Goal: Information Seeking & Learning: Find contact information

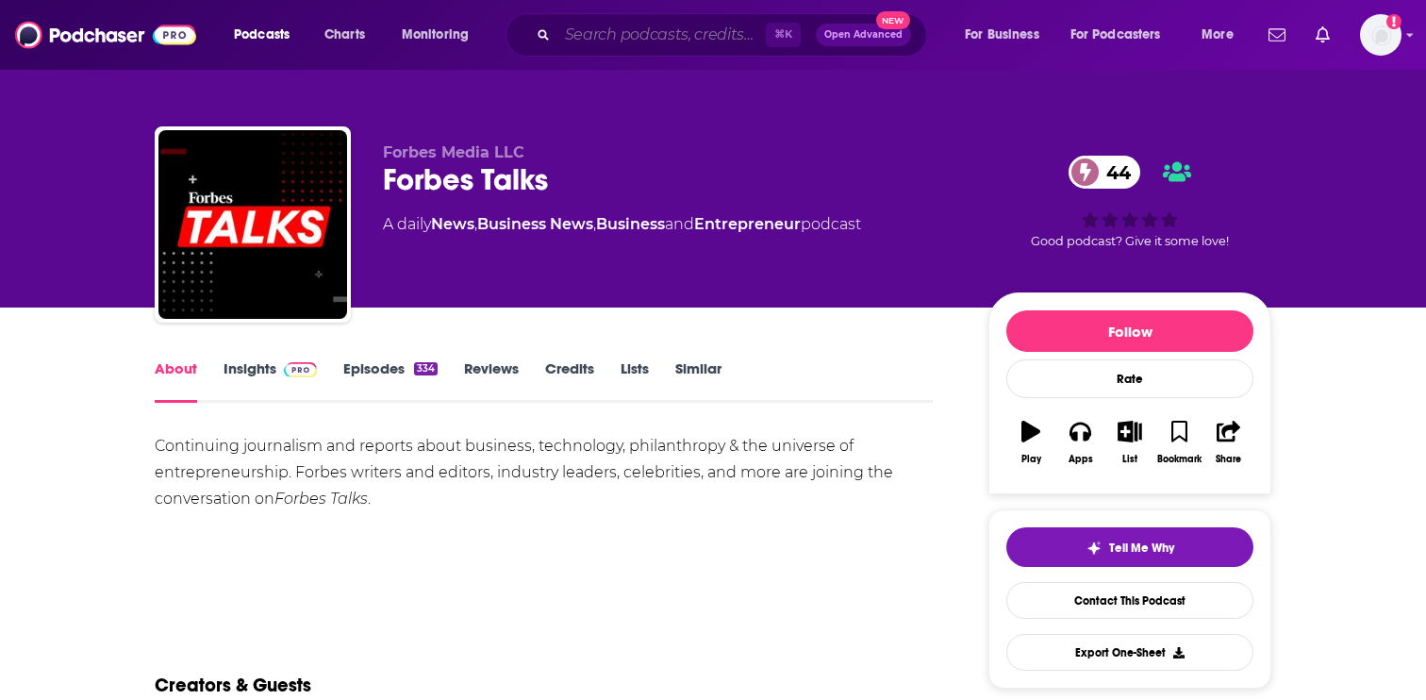
click at [670, 42] on input "Search podcasts, credits, & more..." at bounding box center [662, 35] width 209 height 30
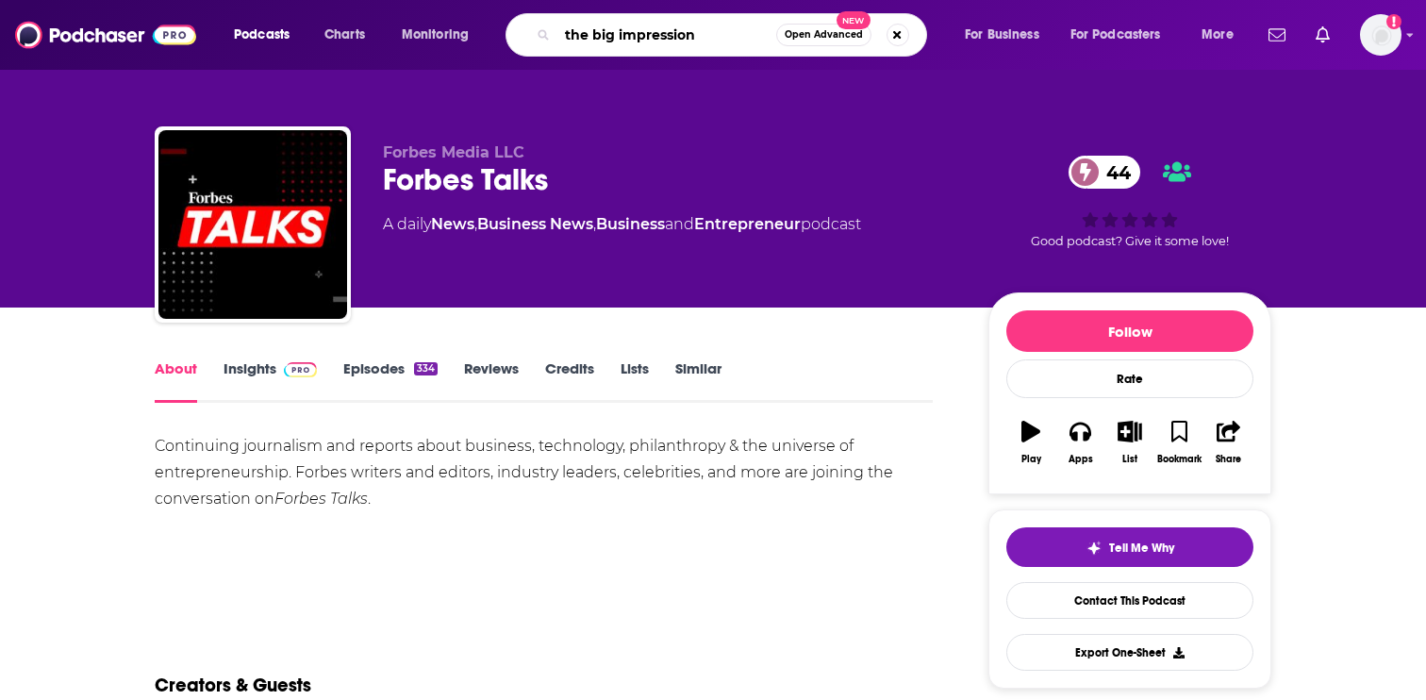
type input "the big impressions"
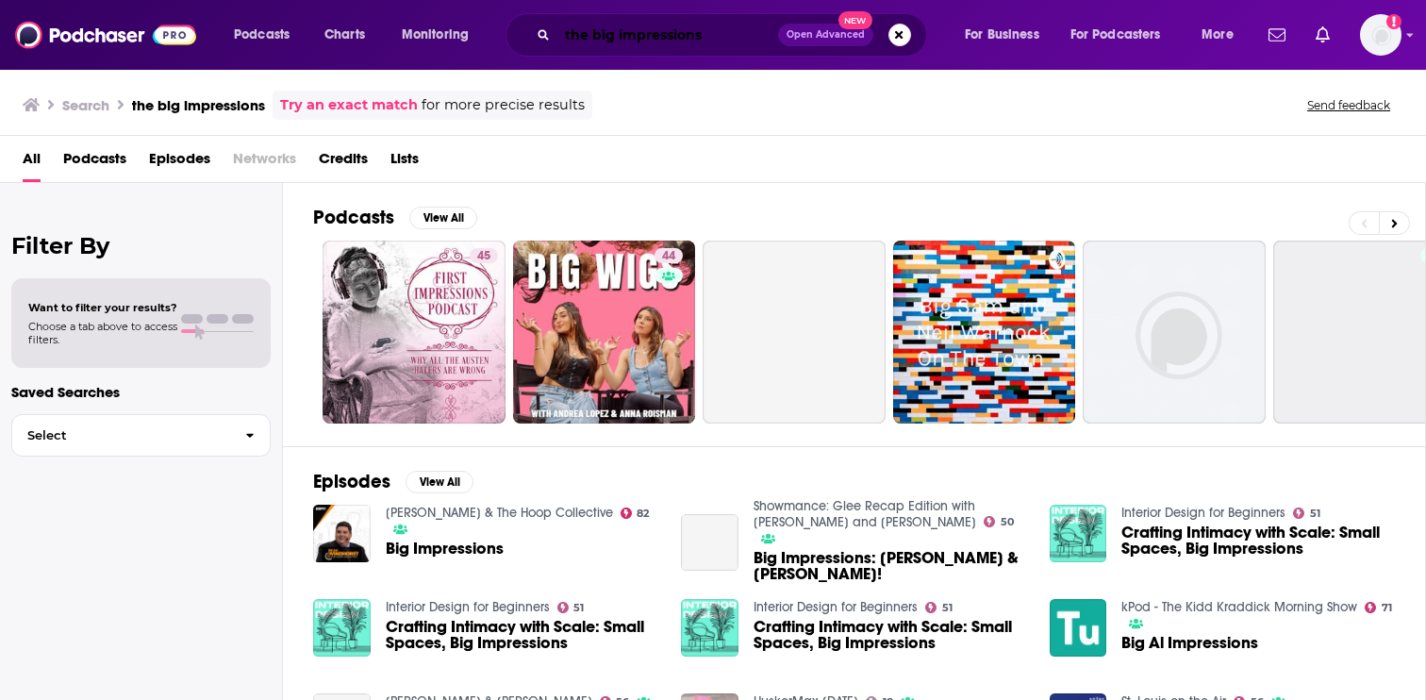
click at [716, 38] on input "the big impressions" at bounding box center [668, 35] width 221 height 30
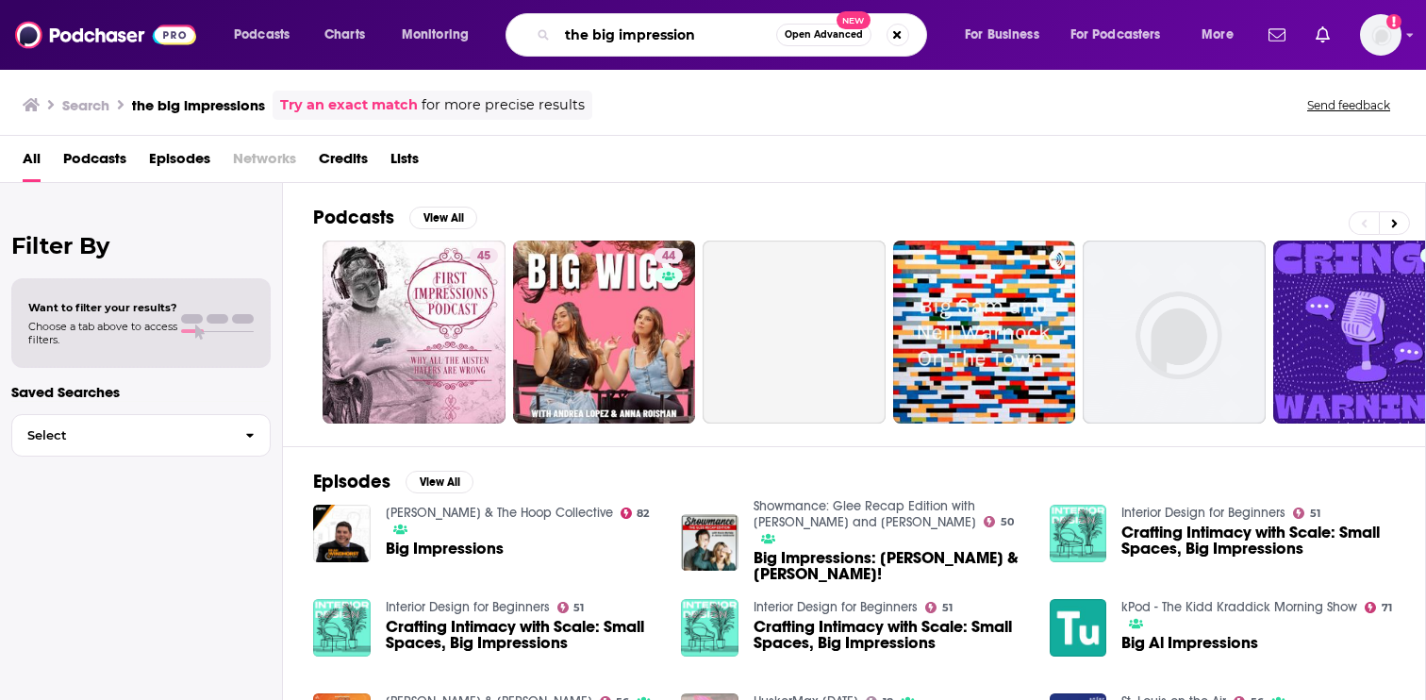
type input "the big impression"
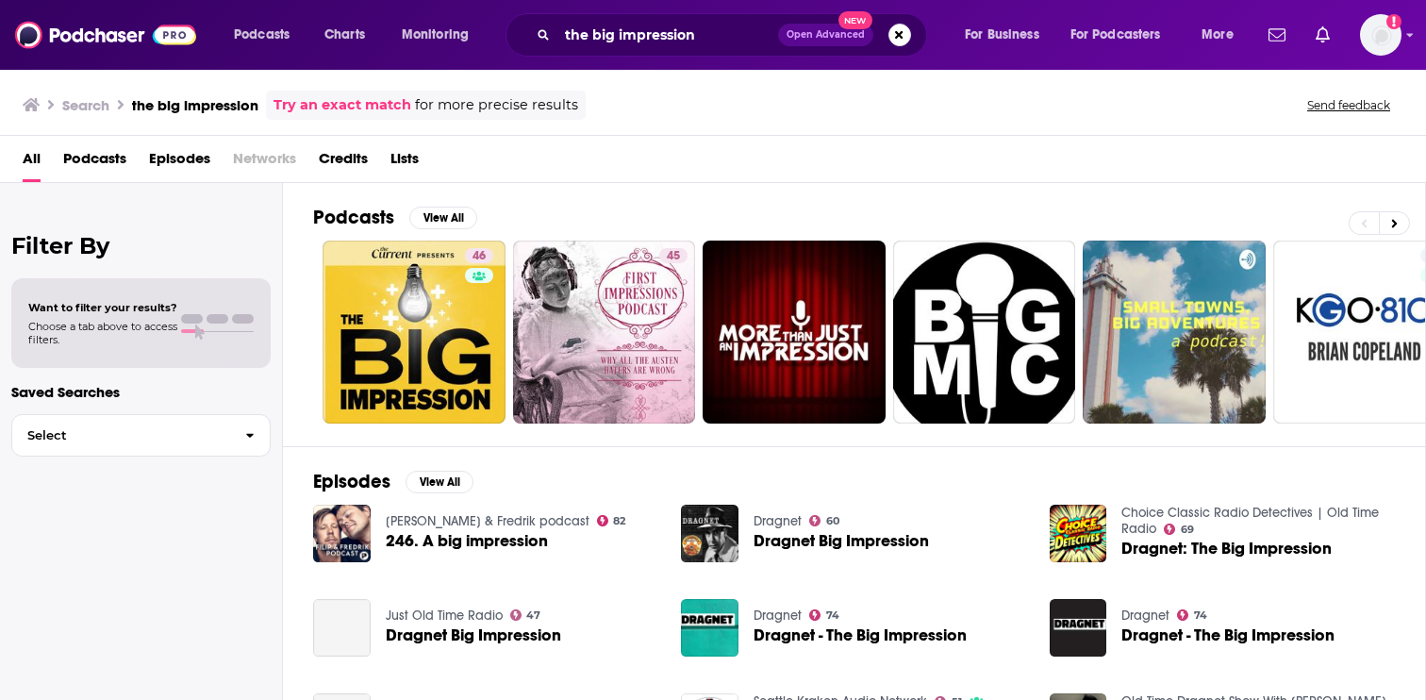
click at [306, 334] on div "Podcasts View All 46 45 7 + 46 Episodes View All [PERSON_NAME] & [PERSON_NAME] …" at bounding box center [854, 443] width 1143 height 521
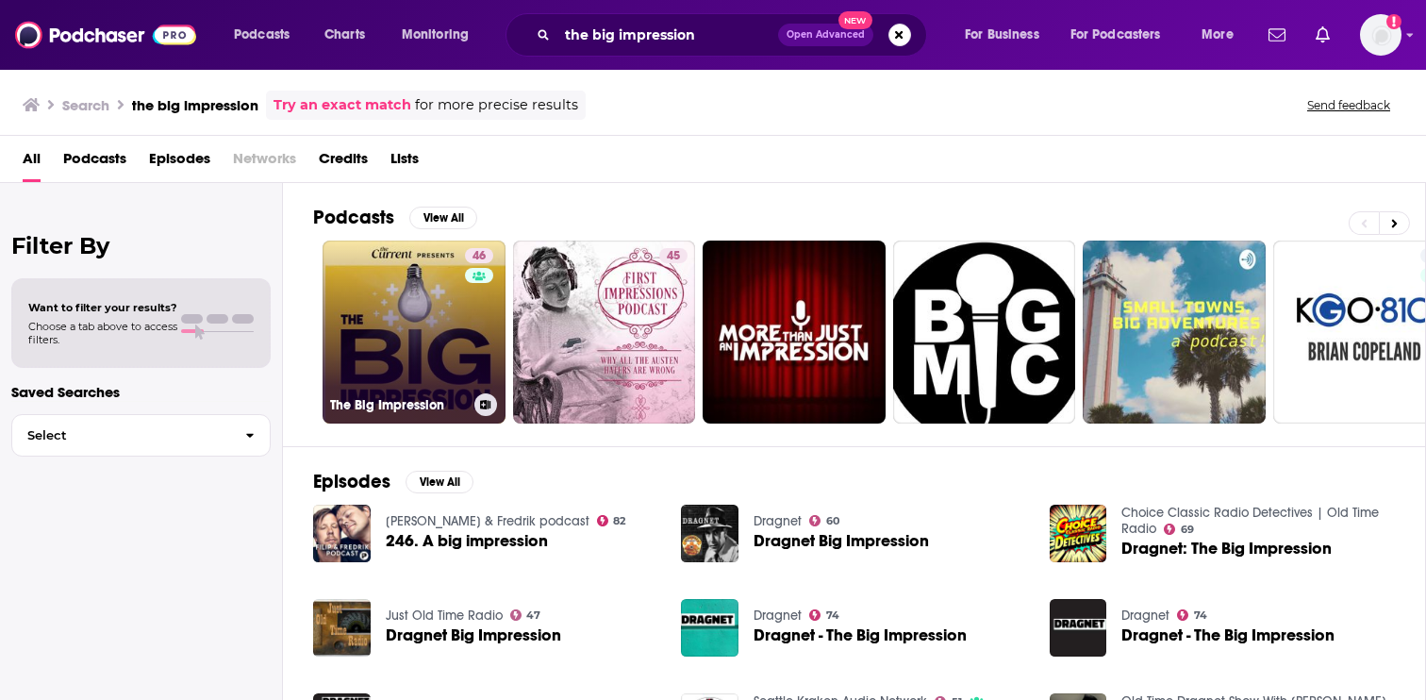
click at [442, 322] on link "46 The Big Impression" at bounding box center [414, 332] width 183 height 183
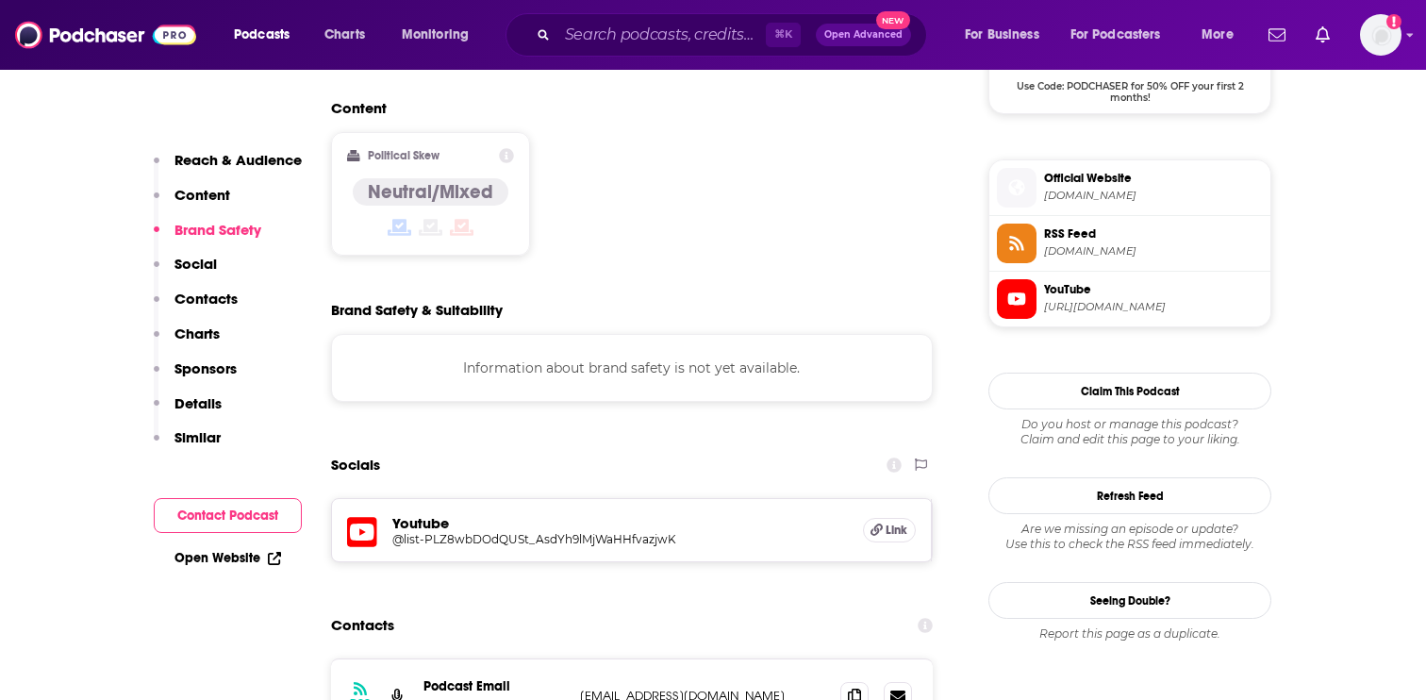
scroll to position [1738, 0]
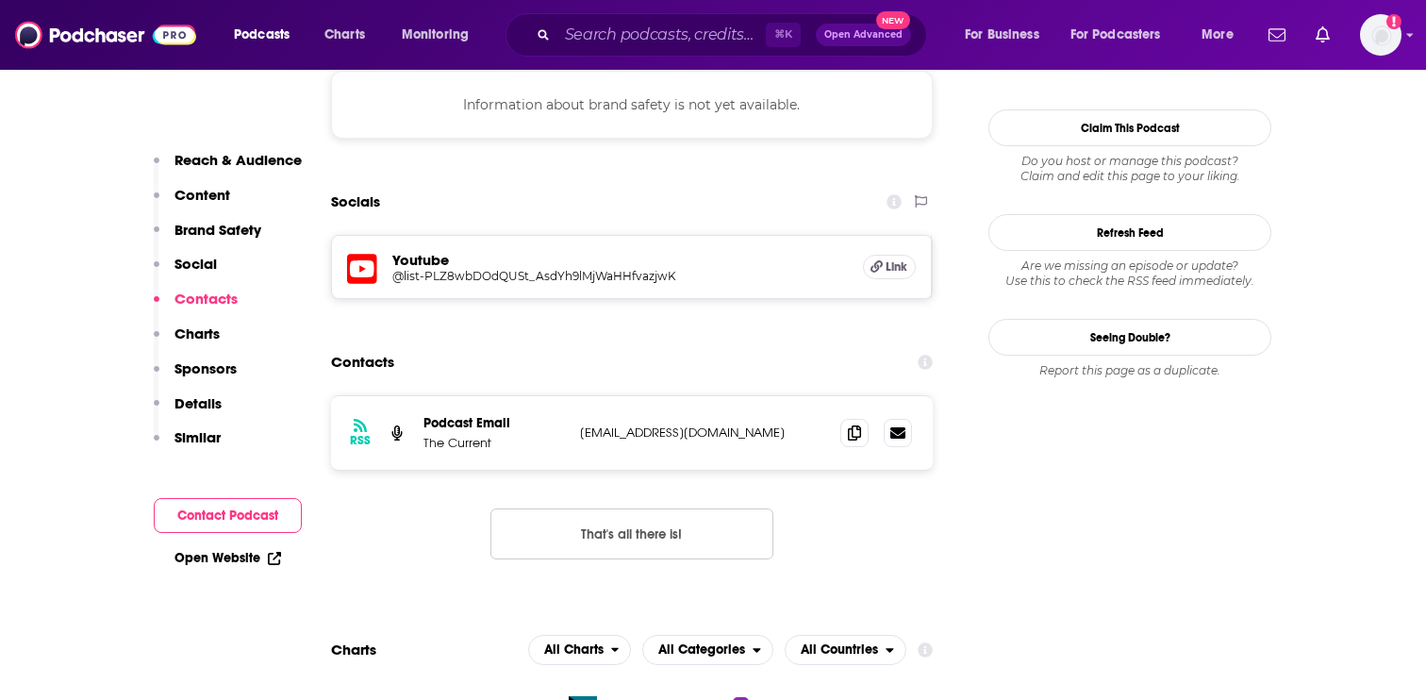
click at [632, 425] on p "[EMAIL_ADDRESS][DOMAIN_NAME]" at bounding box center [702, 433] width 245 height 16
copy div "[EMAIL_ADDRESS][DOMAIN_NAME] [EMAIL_ADDRESS][DOMAIN_NAME]"
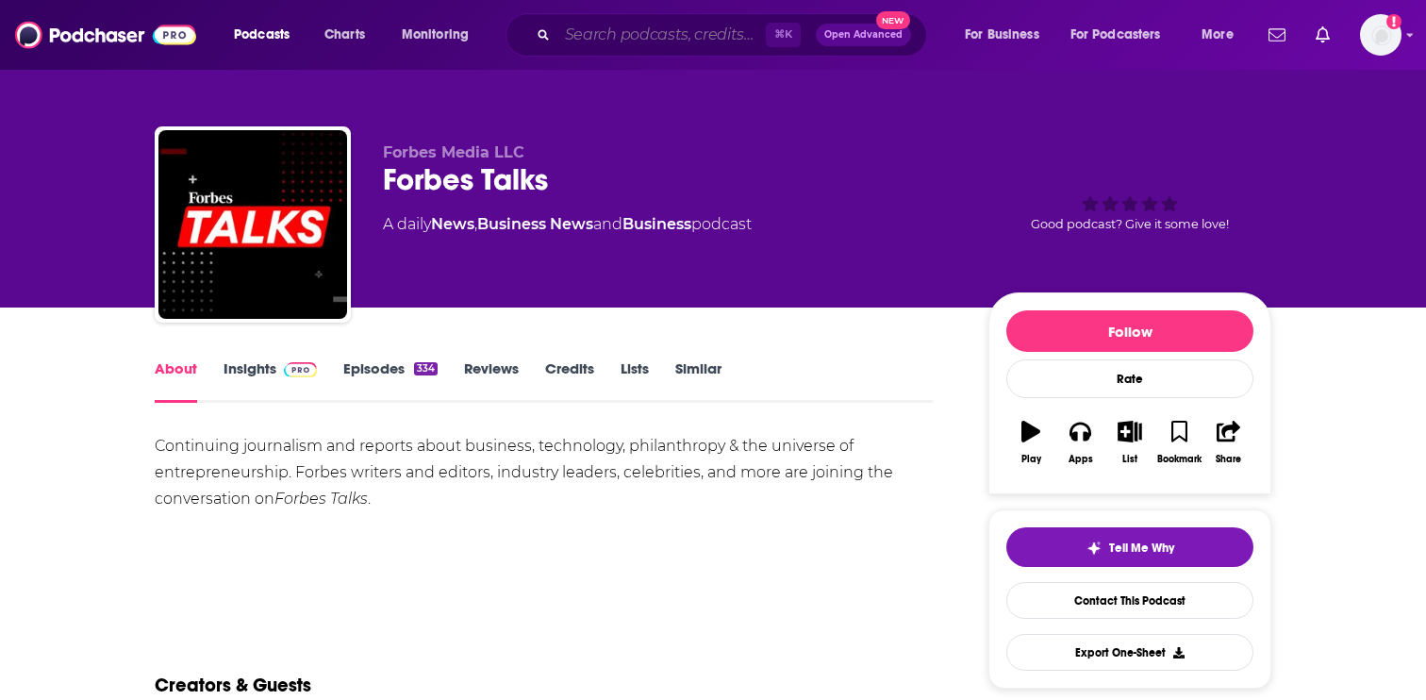
click at [684, 40] on input "Search podcasts, credits, & more..." at bounding box center [662, 35] width 209 height 30
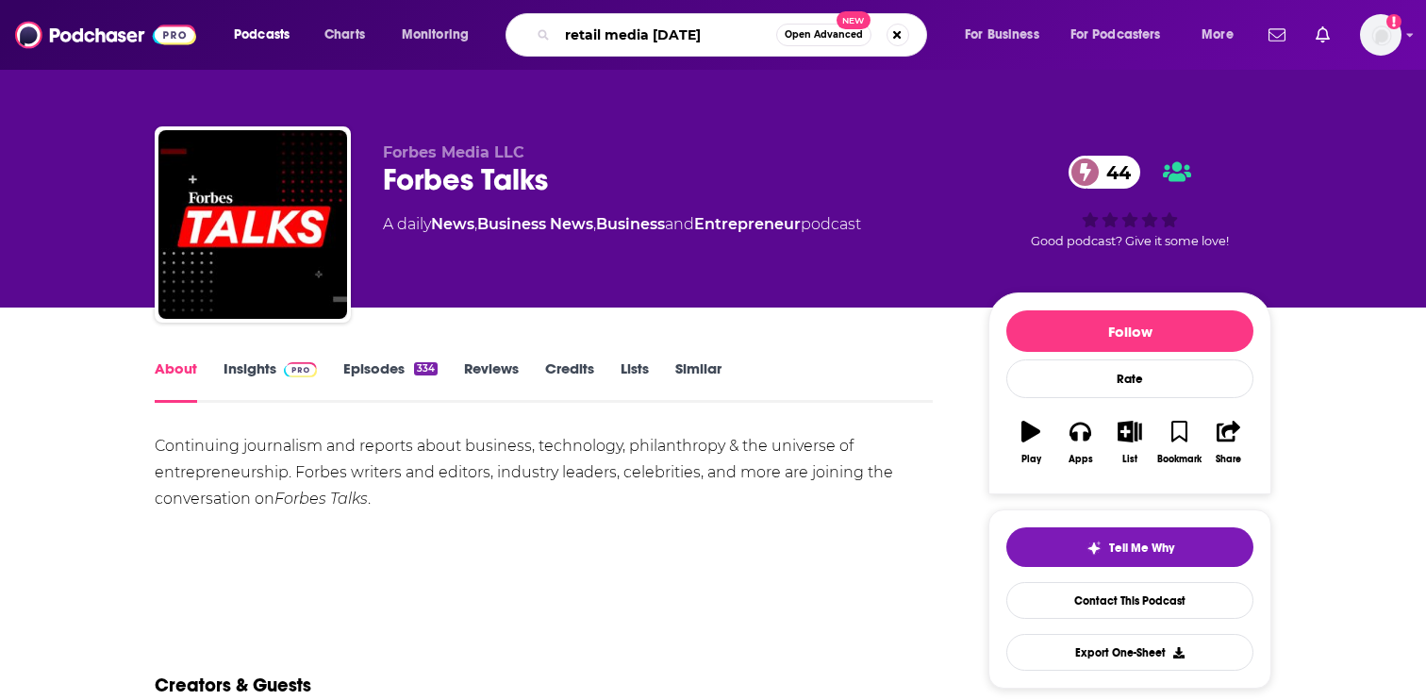
type input "retail media thursdays"
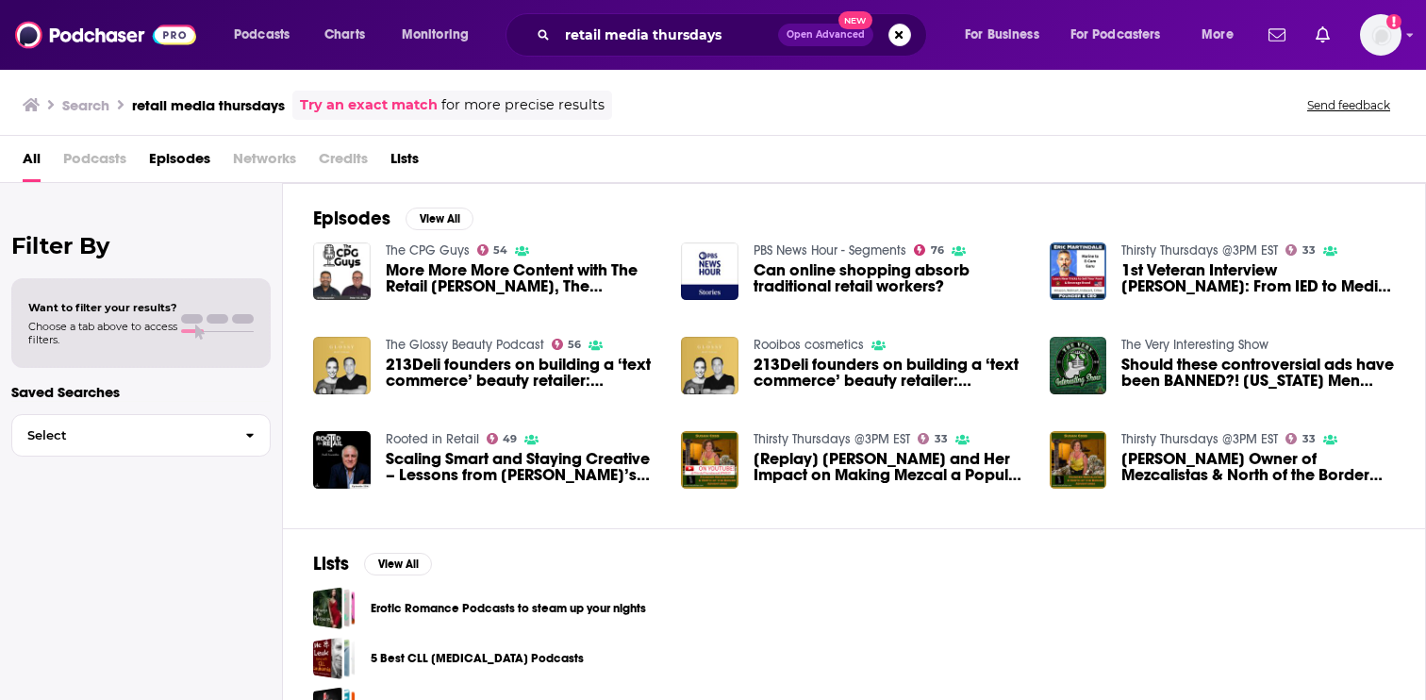
click at [186, 156] on span "Episodes" at bounding box center [179, 162] width 61 height 39
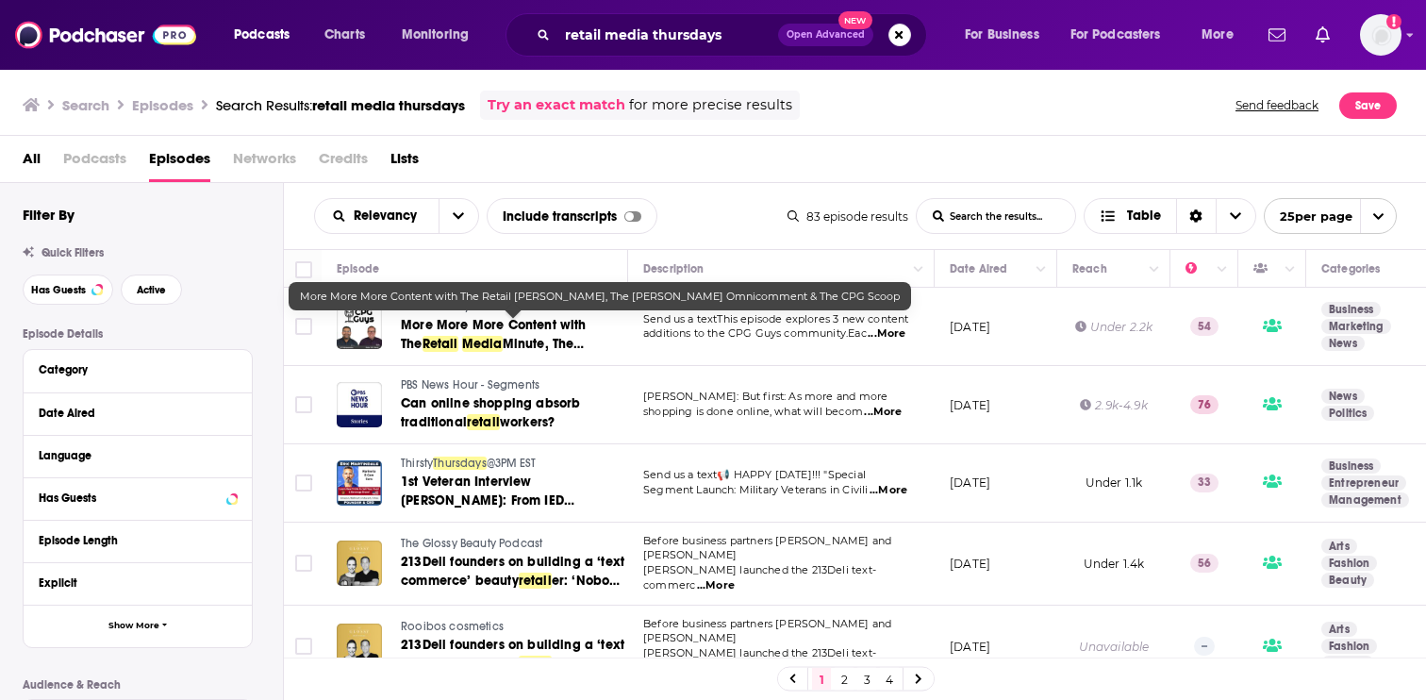
click at [518, 337] on span "Minute, The Gildenberg Omnicomment & The CPG Scoop" at bounding box center [504, 363] width 206 height 54
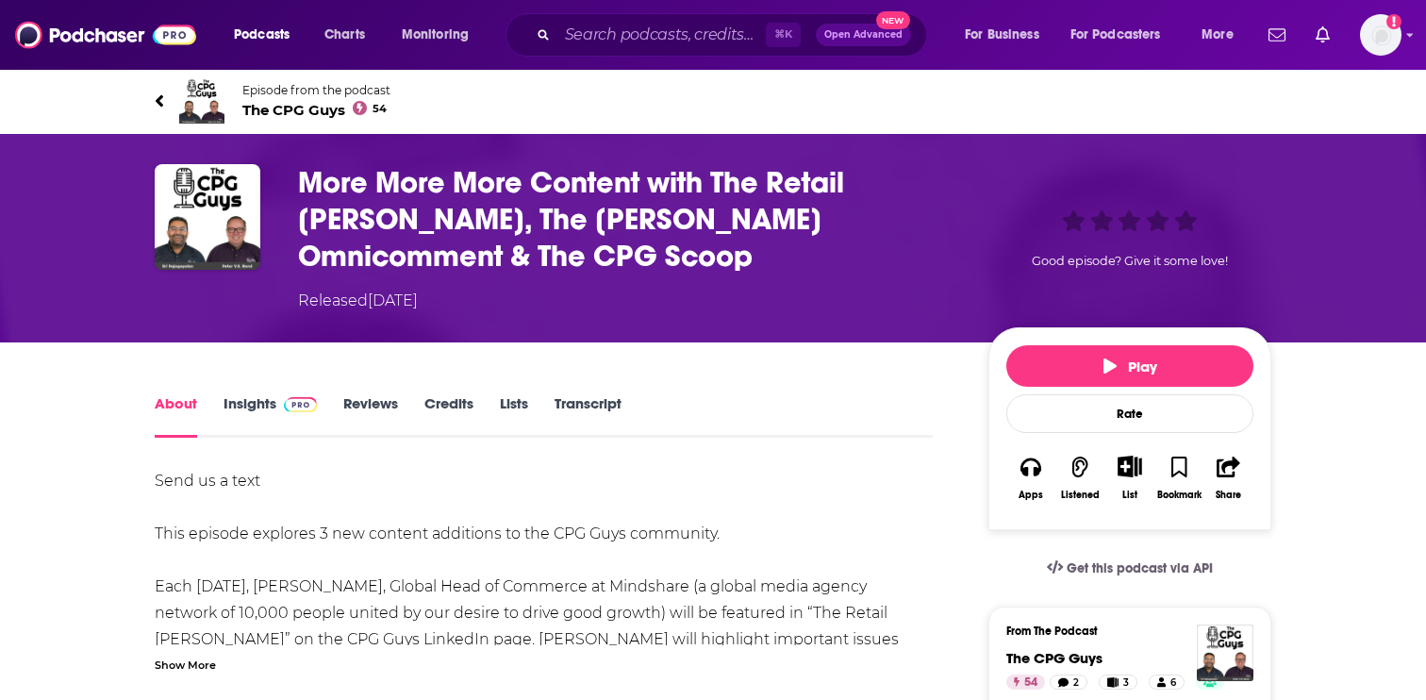
click at [499, 228] on h1 "More More More Content with The Retail Media Minute, The Gildenberg Omnicomment…" at bounding box center [628, 219] width 660 height 110
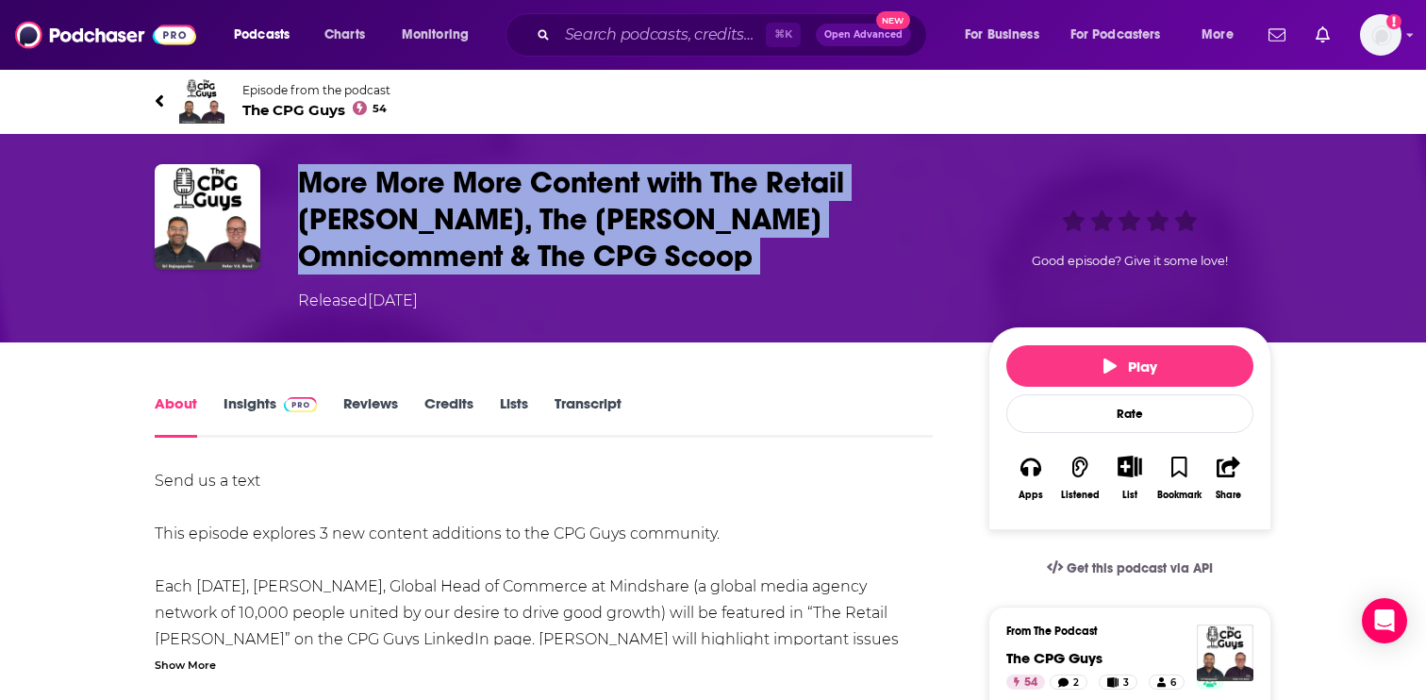
click at [499, 228] on h1 "More More More Content with The Retail Media Minute, The Gildenberg Omnicomment…" at bounding box center [628, 219] width 660 height 110
click at [500, 259] on h1 "More More More Content with The Retail Media Minute, The Gildenberg Omnicomment…" at bounding box center [628, 219] width 660 height 110
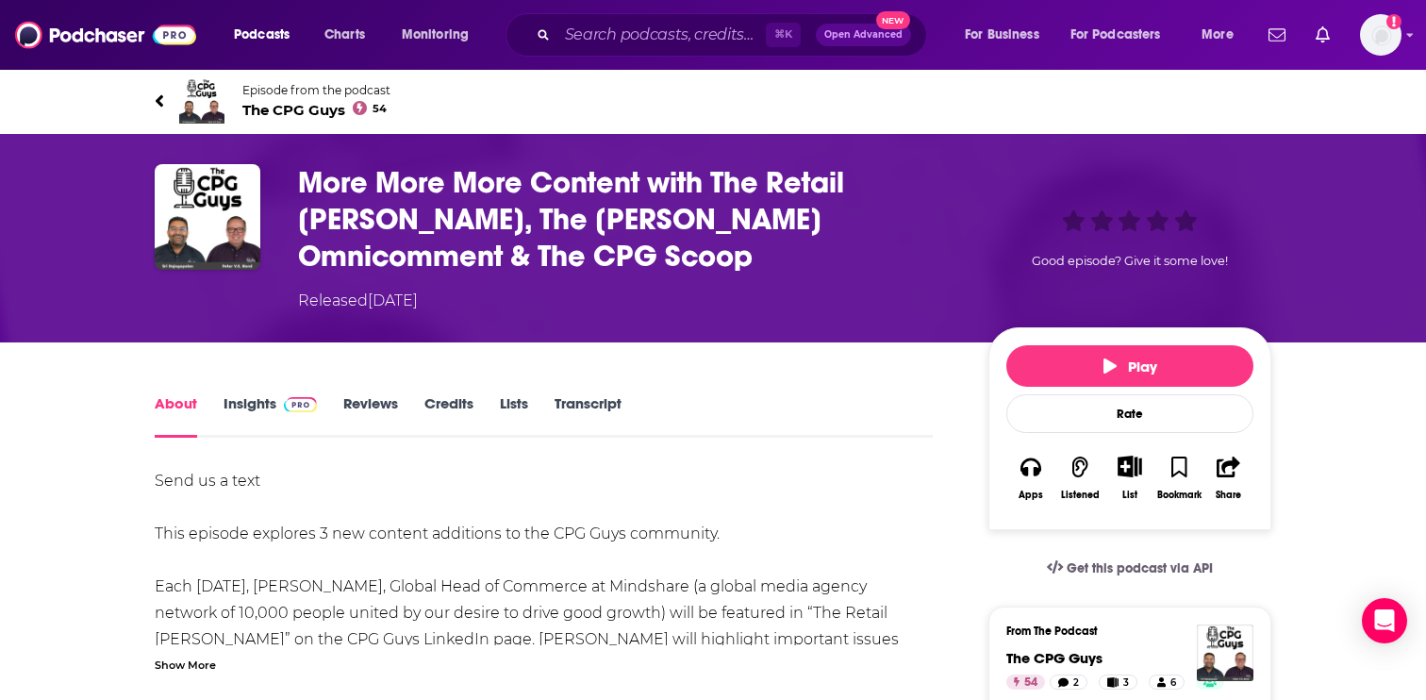
click at [267, 410] on link "Insights" at bounding box center [270, 415] width 93 height 43
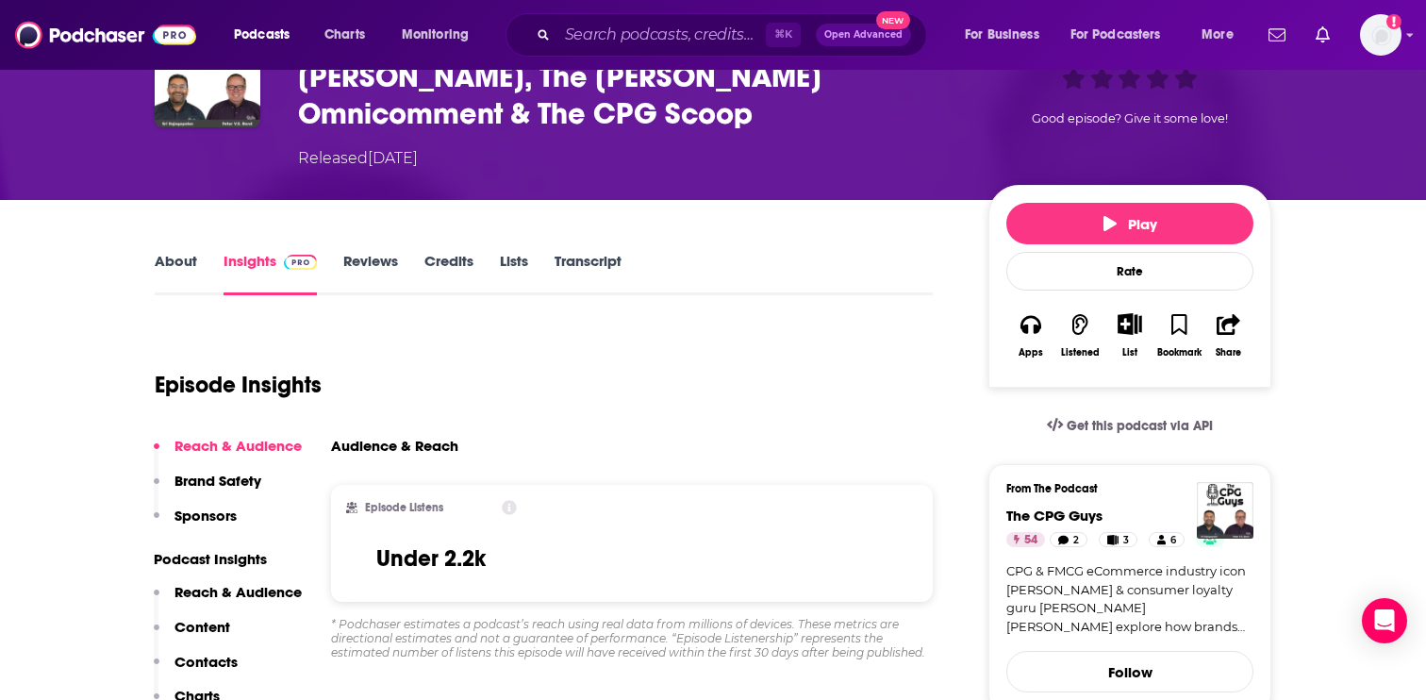
scroll to position [72, 0]
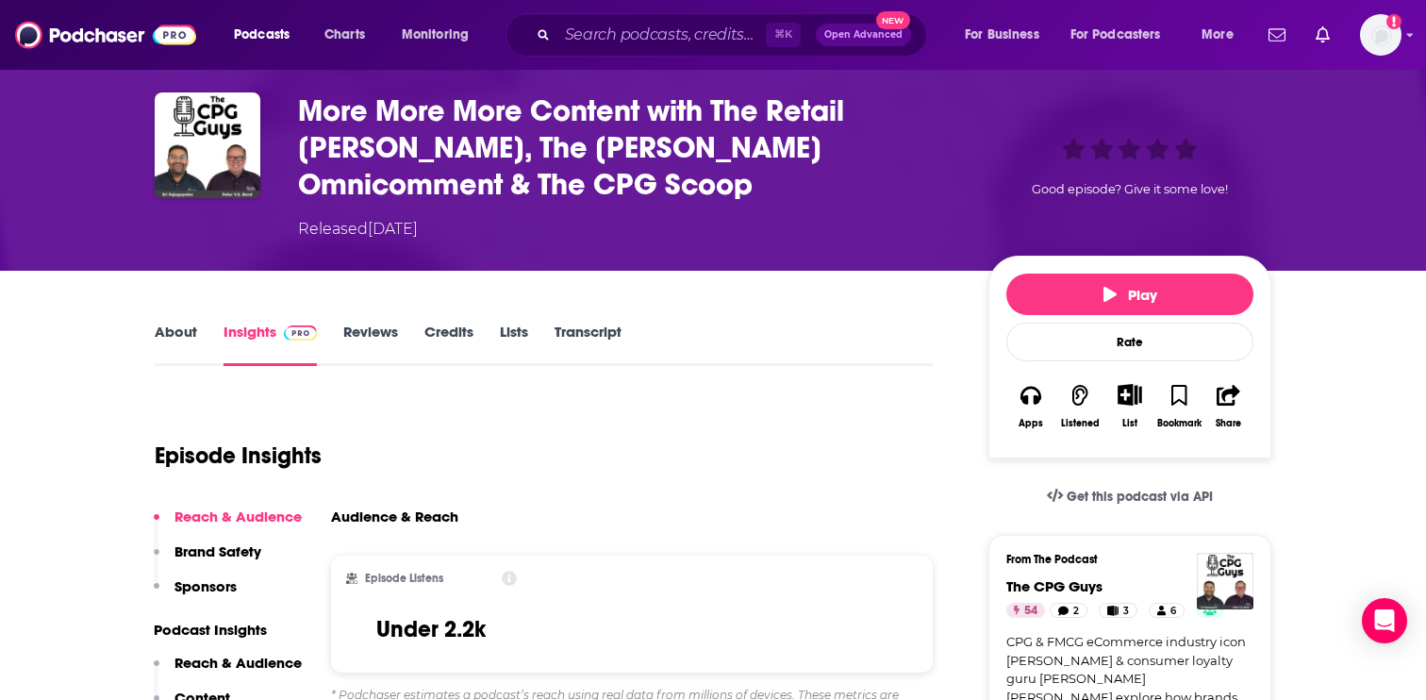
click at [545, 122] on h3 "More More More Content with The Retail Media Minute, The Gildenberg Omnicomment…" at bounding box center [628, 147] width 660 height 110
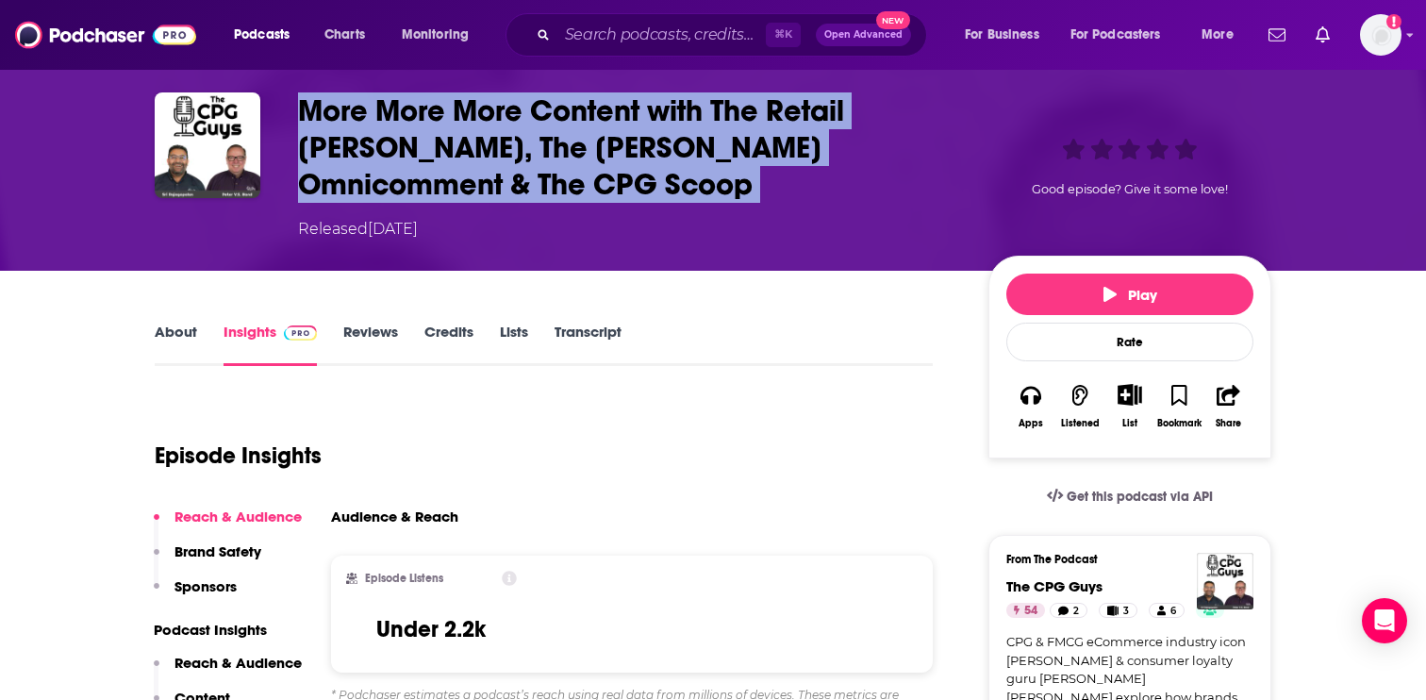
click at [545, 122] on h3 "More More More Content with The Retail Media Minute, The Gildenberg Omnicomment…" at bounding box center [628, 147] width 660 height 110
copy h3 "More More More Content with The Retail Media Minute, The Gildenberg Omnicomment…"
